Goal: Task Accomplishment & Management: Manage account settings

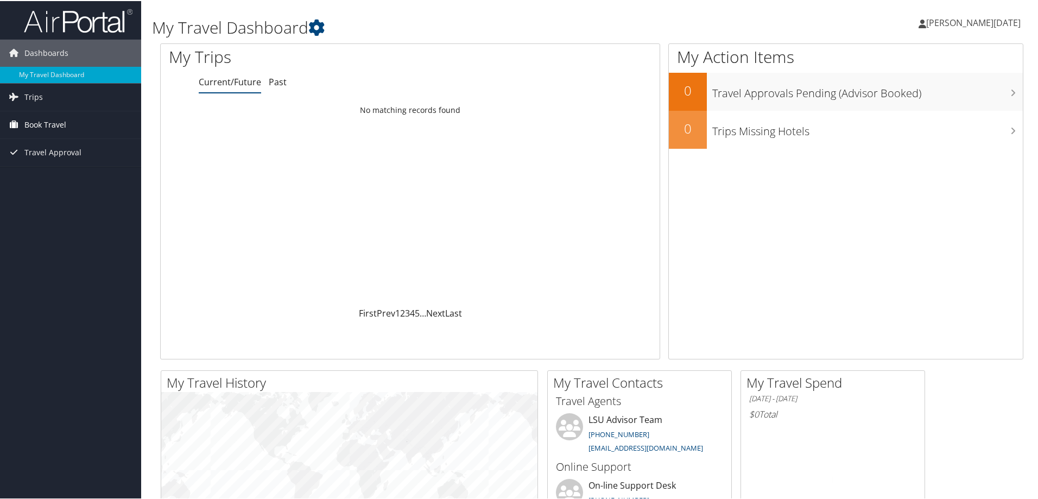
click at [37, 120] on span "Book Travel" at bounding box center [45, 123] width 42 height 27
click at [46, 159] on link "Book/Manage Online Trips" at bounding box center [70, 162] width 141 height 16
click at [396, 238] on div "Loading... No matching records found" at bounding box center [410, 202] width 499 height 206
drag, startPoint x: 886, startPoint y: 23, endPoint x: 908, endPoint y: 23, distance: 21.7
click at [886, 23] on div "Jason Pasqua Jason Pasqua My Settings Travel Agency Contacts View Travel Profil…" at bounding box center [869, 26] width 348 height 42
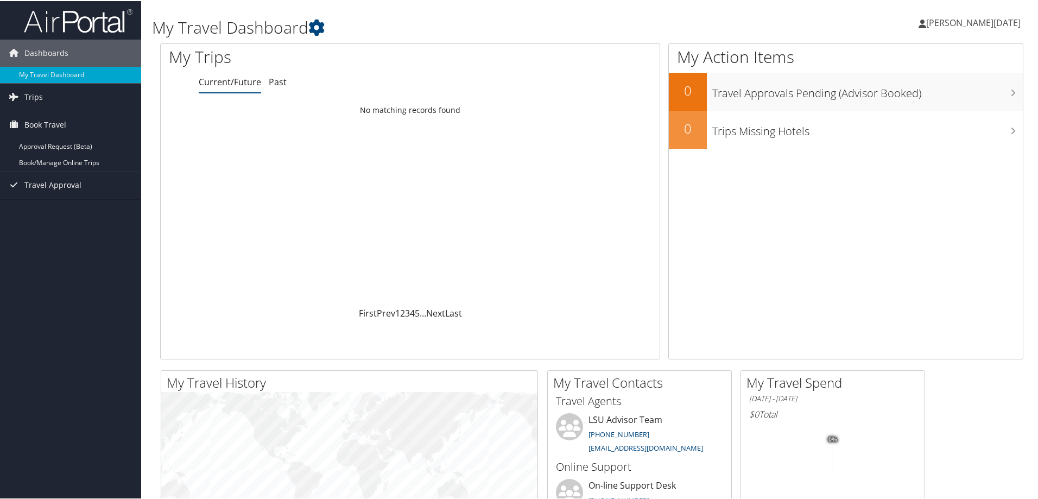
click at [927, 21] on icon at bounding box center [923, 22] width 8 height 9
click at [912, 181] on link "Sign Out" at bounding box center [958, 177] width 121 height 18
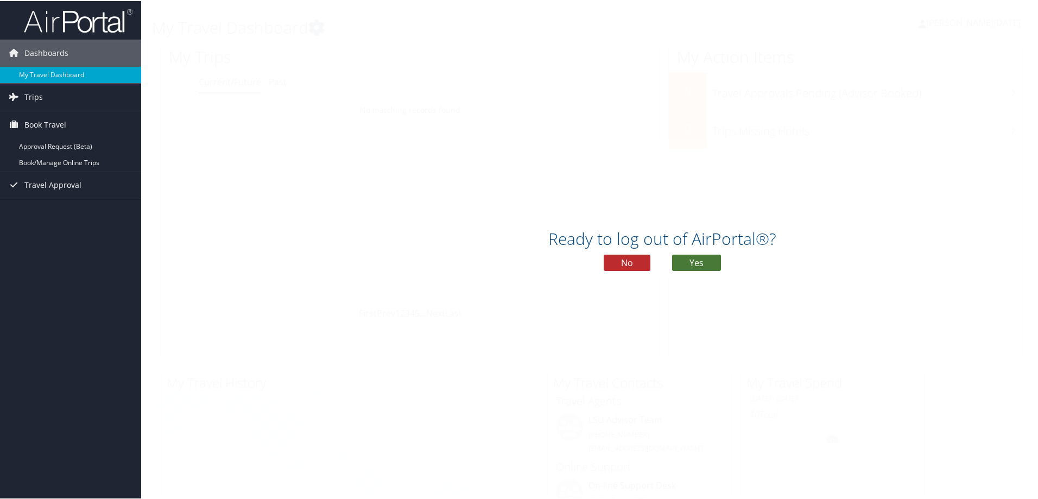
click at [691, 263] on button "Yes" at bounding box center [696, 262] width 49 height 16
